Goal: Transaction & Acquisition: Purchase product/service

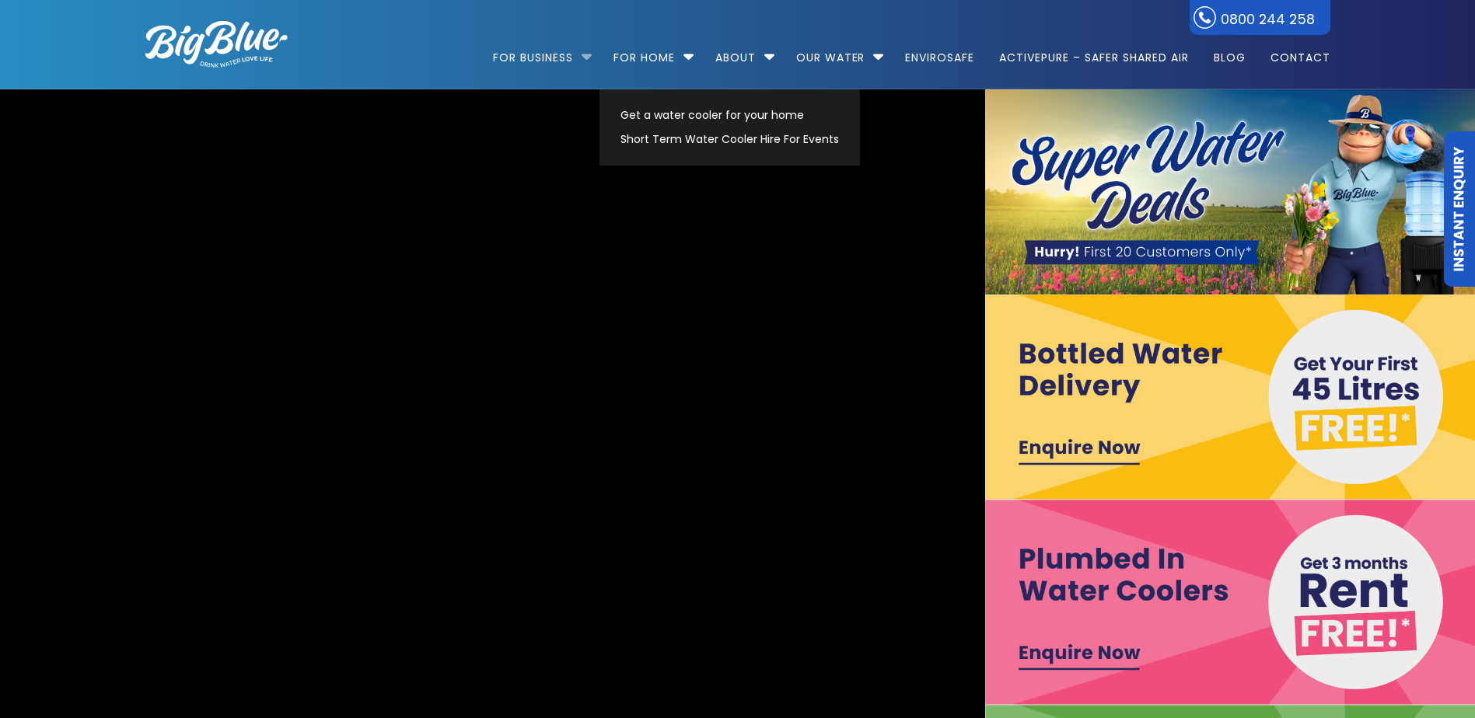
click at [578, 56] on li "For Business Bottled Water Delivery Plumbed in Water Coolers Fill Your Own Cool…" at bounding box center [546, 50] width 106 height 89
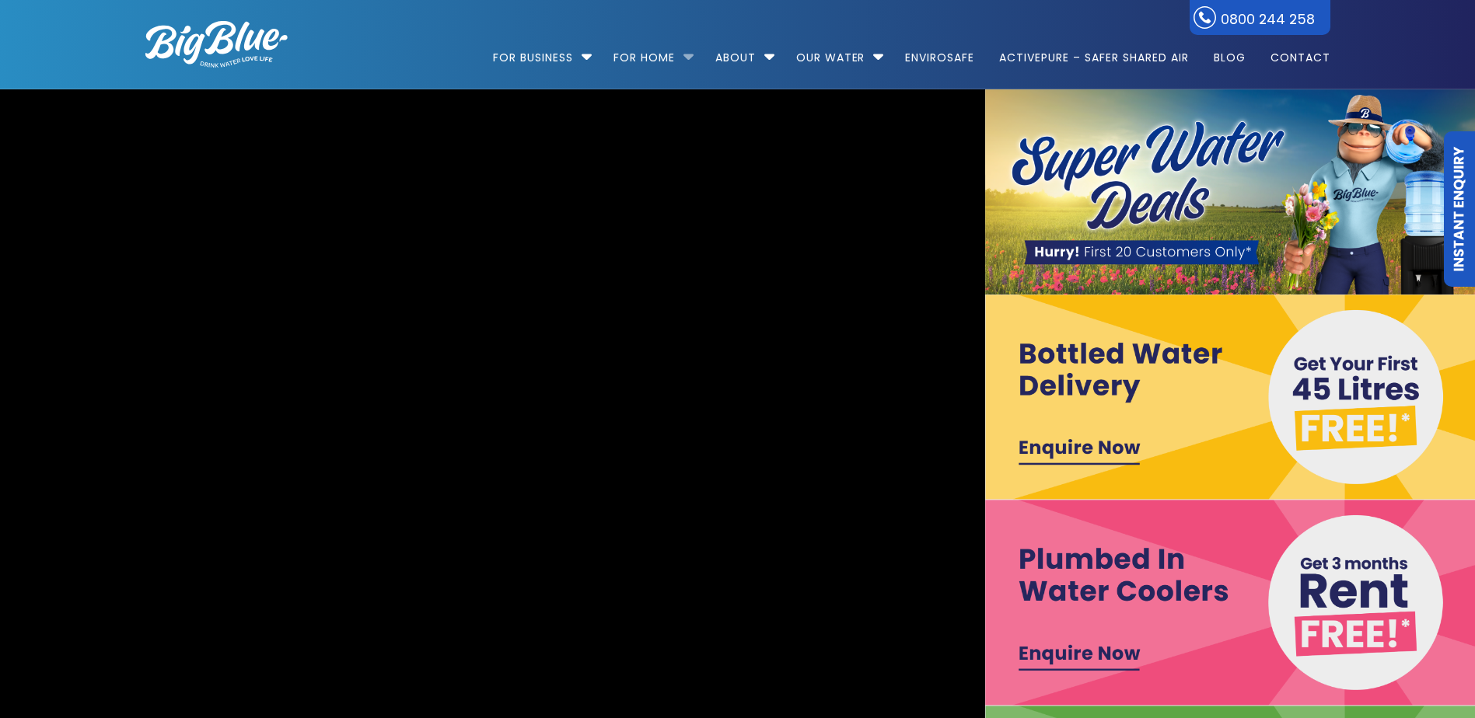
click at [686, 56] on li "For Home Get a water cooler for your home Short Term Water Cooler Hire For Even…" at bounding box center [651, 50] width 99 height 89
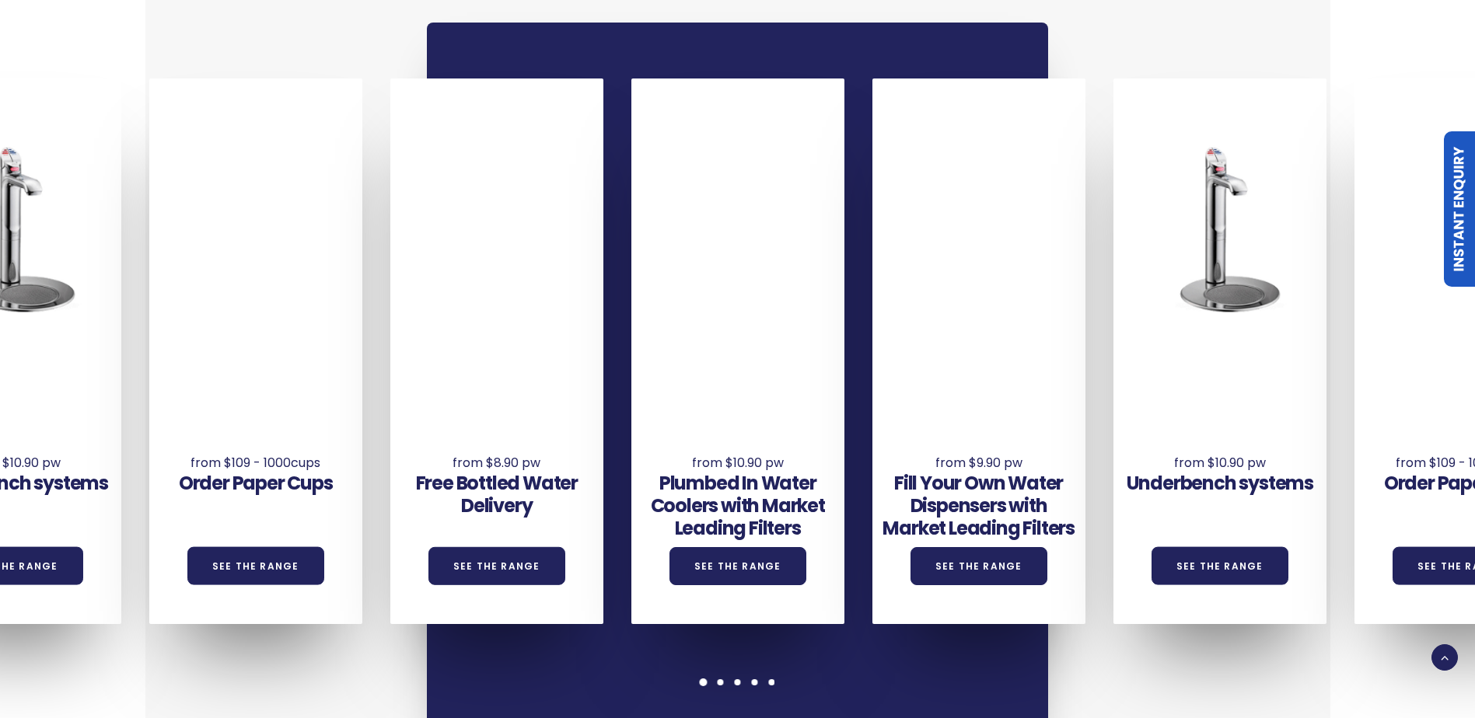
scroll to position [1166, 0]
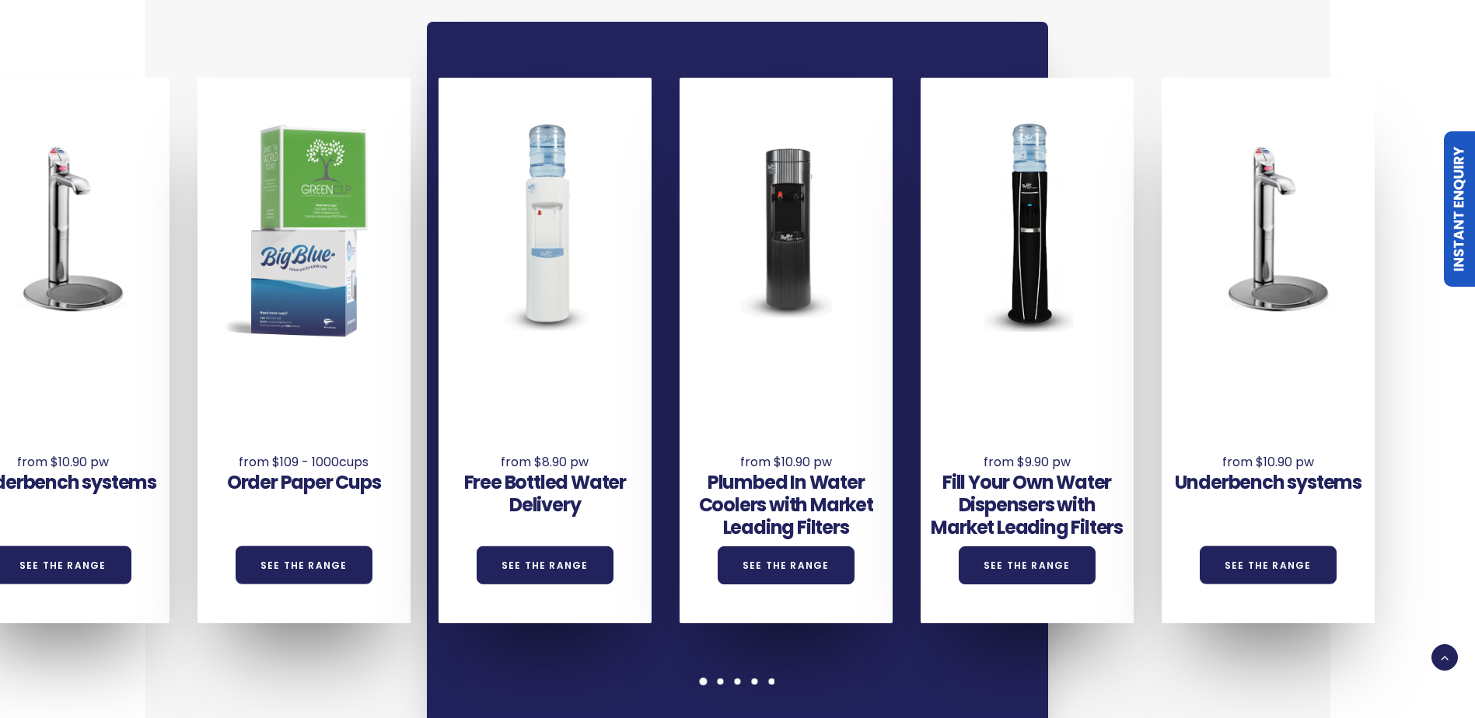
drag, startPoint x: 302, startPoint y: 403, endPoint x: 351, endPoint y: 405, distance: 48.2
click at [351, 405] on div "Underbench systems See the Range Order Paper Cups See the Range Free Bottled Wa…" at bounding box center [77, 351] width 2892 height 546
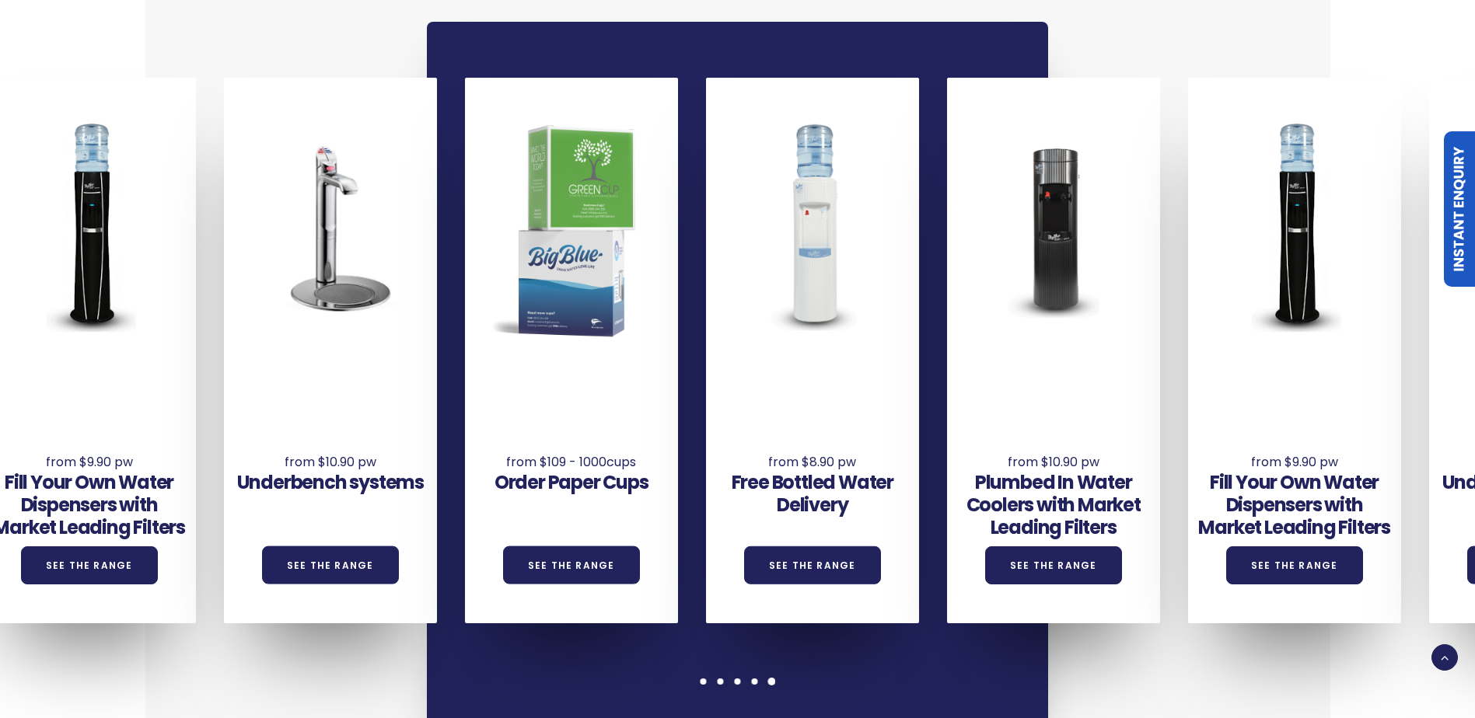
drag, startPoint x: 421, startPoint y: 382, endPoint x: 472, endPoint y: 410, distance: 58.4
click at [472, 410] on div "Order Paper Cups See the Range" at bounding box center [571, 453] width 213 height 171
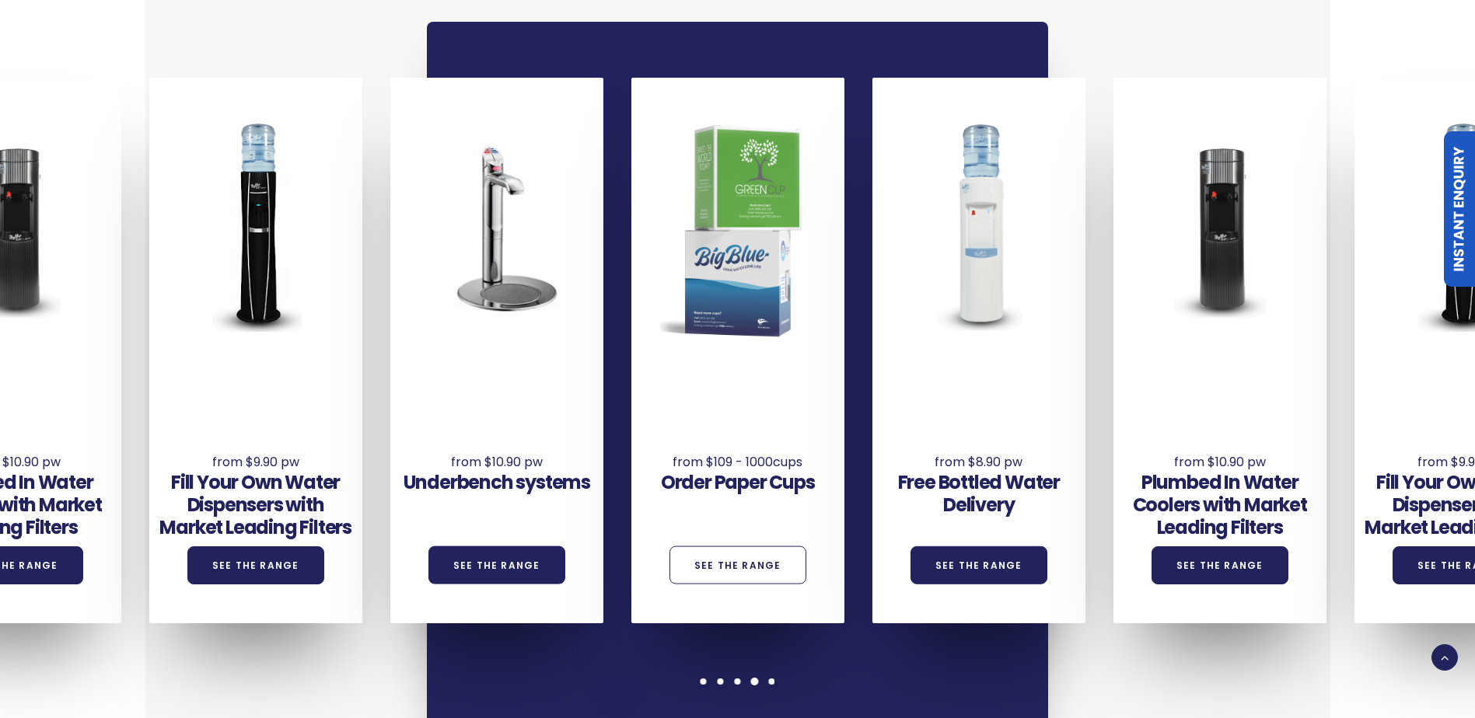
click at [734, 546] on link "See the Range" at bounding box center [737, 565] width 137 height 38
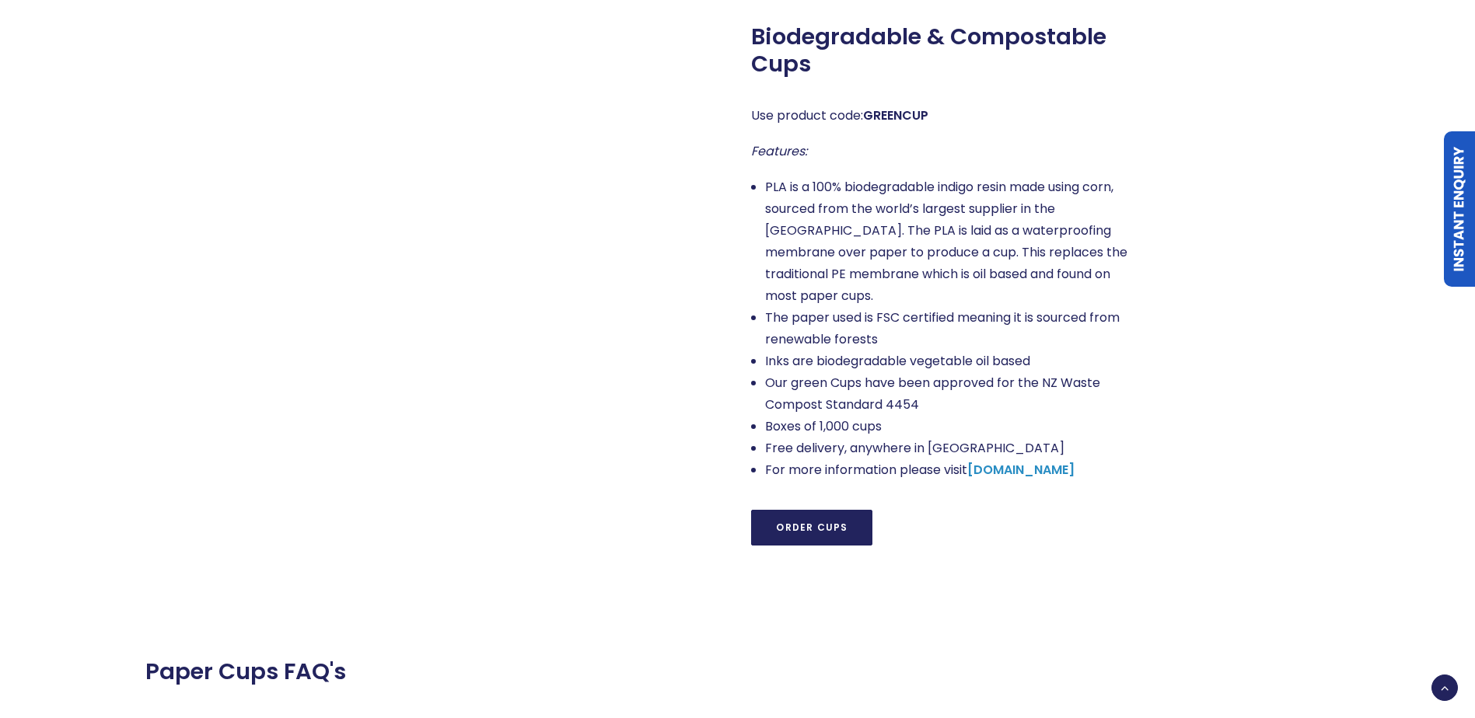
scroll to position [1244, 0]
click at [804, 508] on link "Order Cups" at bounding box center [811, 526] width 121 height 36
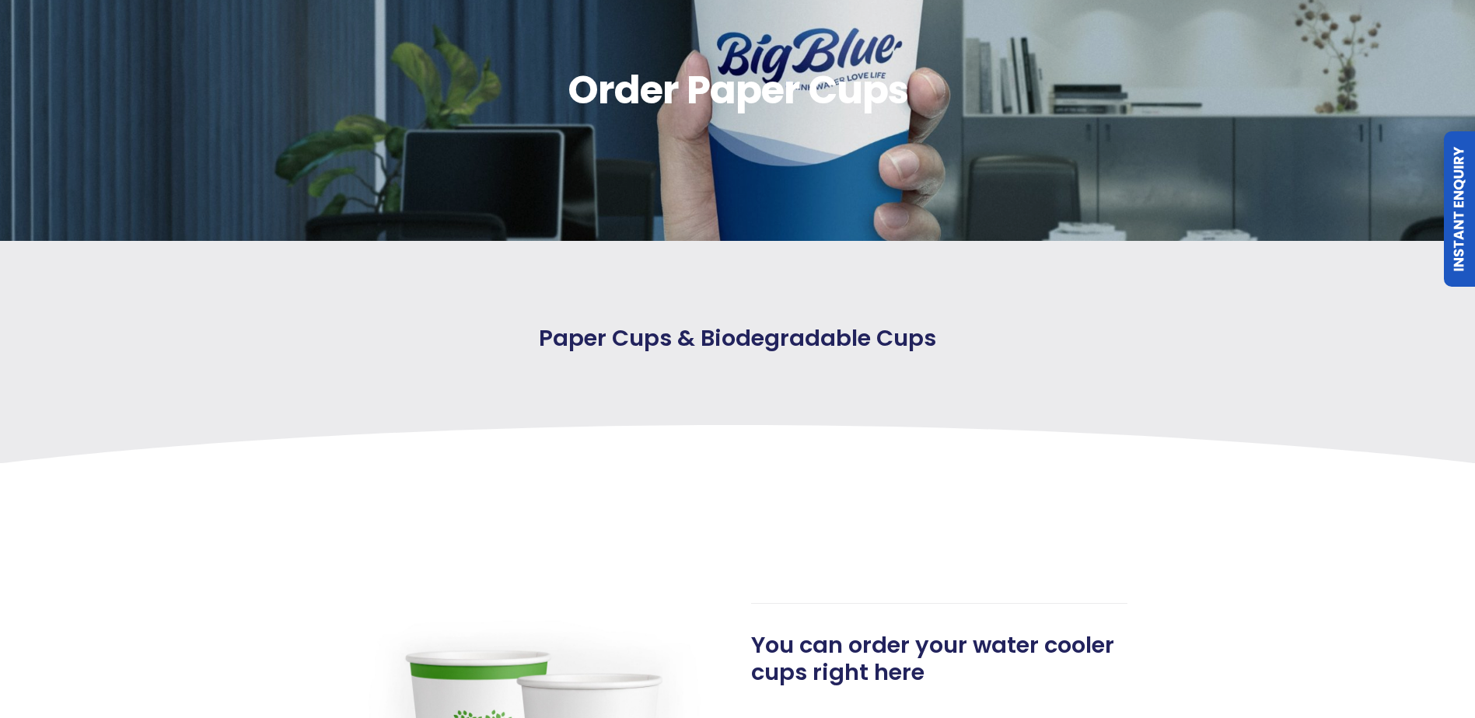
scroll to position [0, 0]
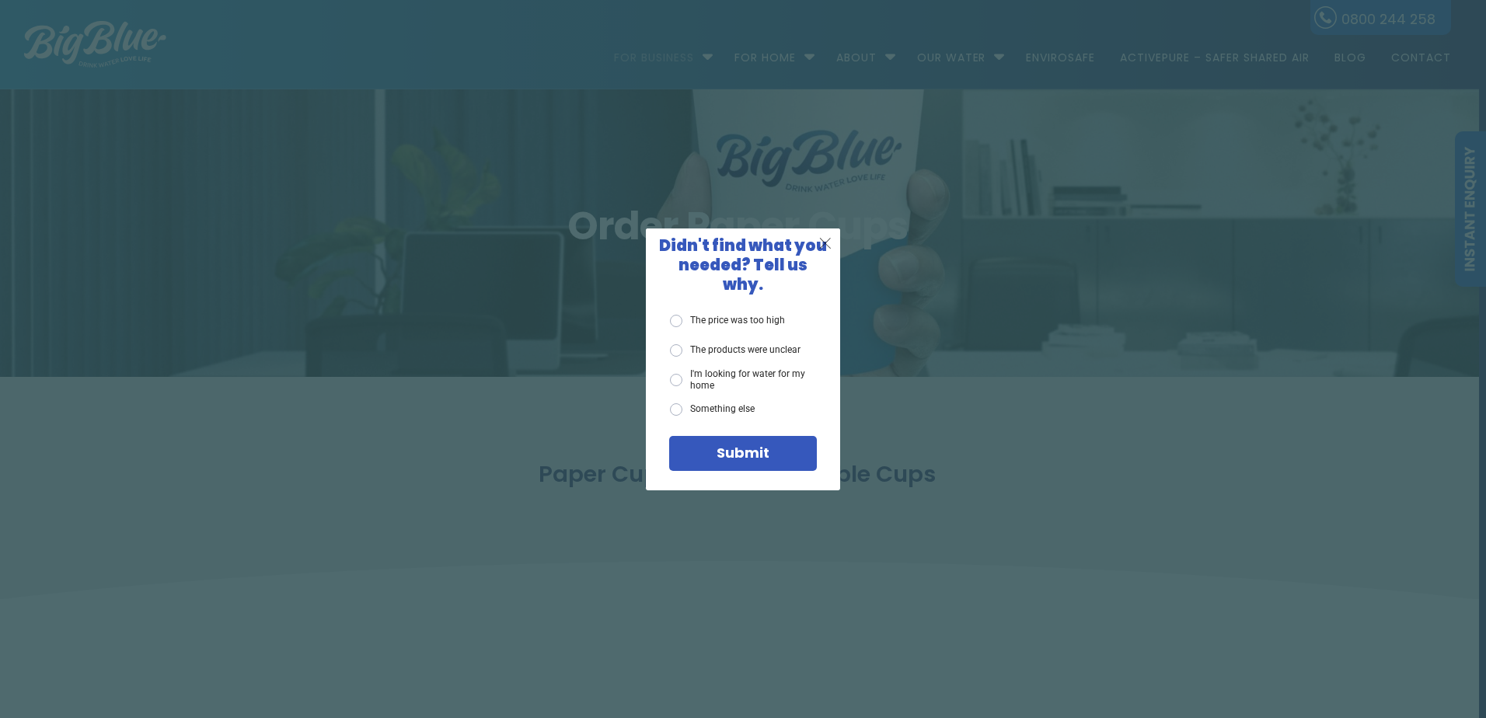
click at [826, 248] on span "X" at bounding box center [826, 242] width 14 height 19
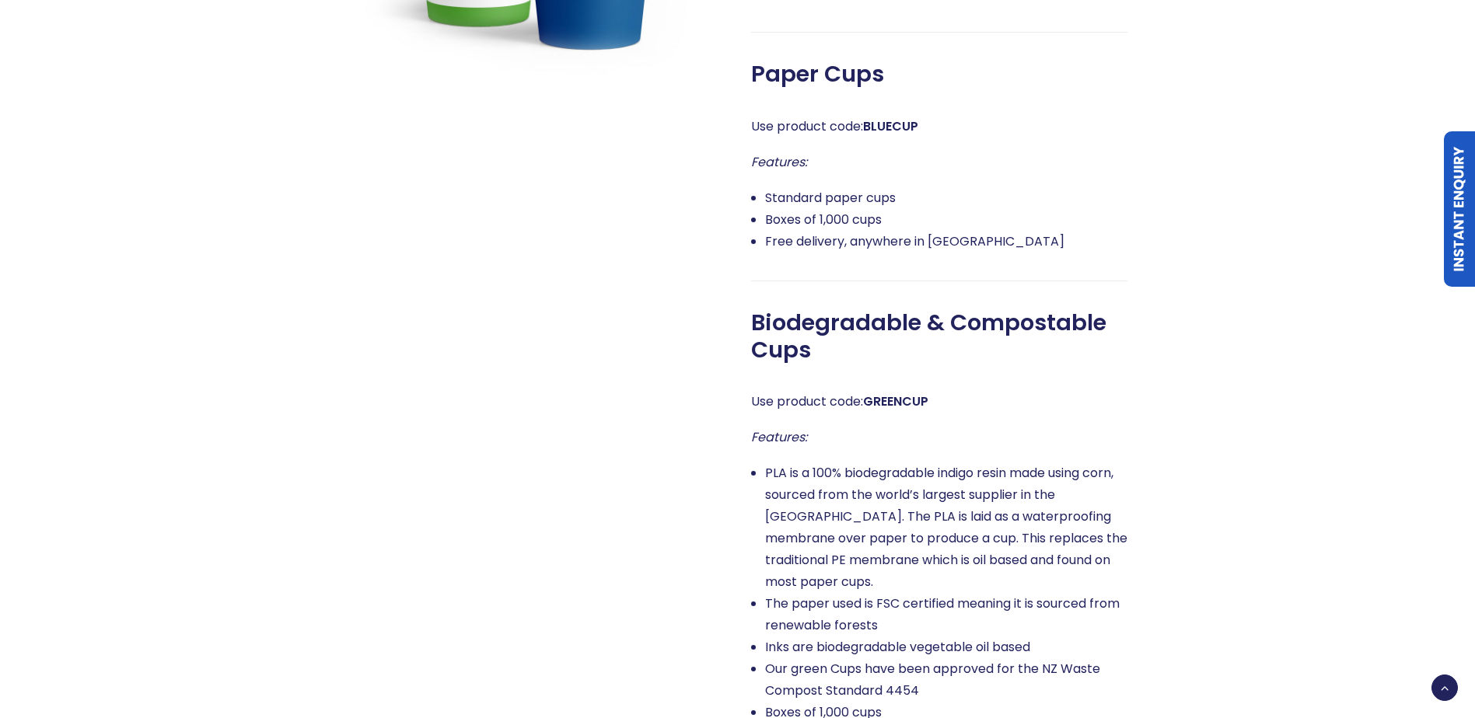
scroll to position [984, 0]
